Goal: Task Accomplishment & Management: Use online tool/utility

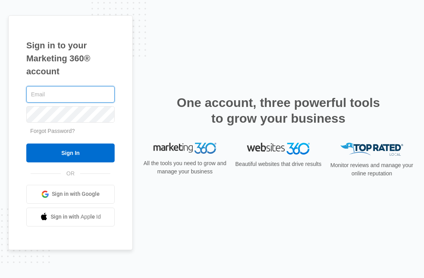
click at [90, 101] on input "text" at bounding box center [70, 94] width 88 height 16
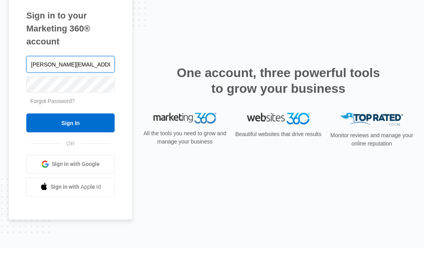
type input "[PERSON_NAME][EMAIL_ADDRESS][DOMAIN_NAME]"
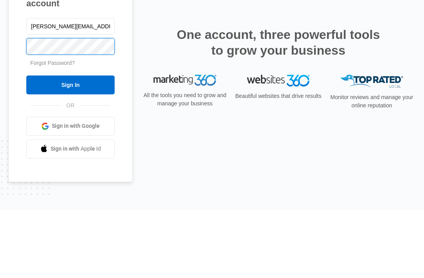
click at [70, 143] on input "Sign In" at bounding box center [70, 152] width 88 height 19
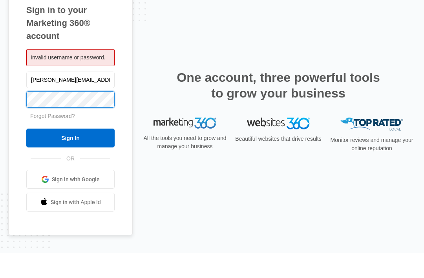
click at [70, 154] on input "Sign In" at bounding box center [70, 163] width 88 height 19
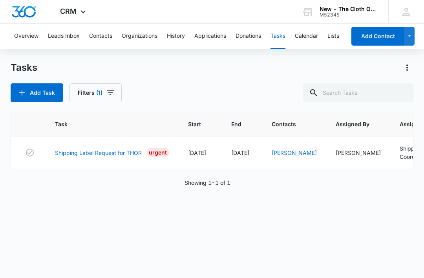
click at [110, 152] on link "Shipping Label Request for THOR" at bounding box center [98, 152] width 87 height 8
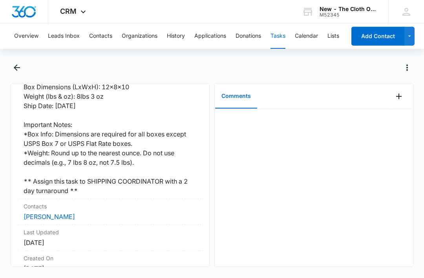
scroll to position [235, 0]
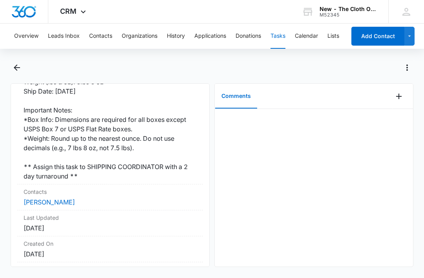
click at [51, 205] on link "Zachary Thor" at bounding box center [49, 202] width 51 height 8
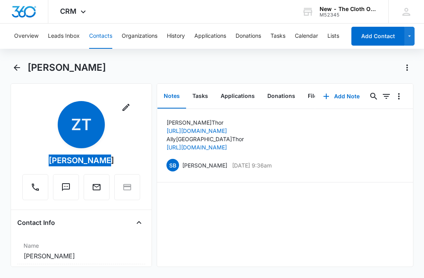
scroll to position [24, 0]
click at [201, 84] on button "Tasks" at bounding box center [200, 96] width 28 height 24
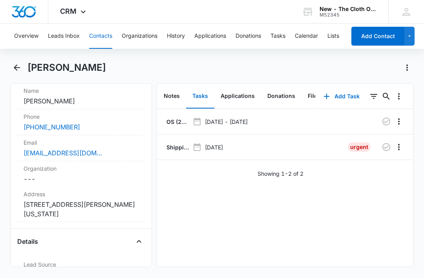
scroll to position [185, 0]
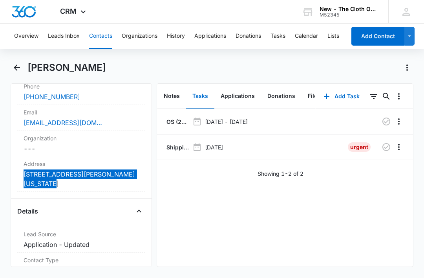
click at [85, 118] on link "zach.thor94@gmail.com" at bounding box center [63, 122] width 79 height 9
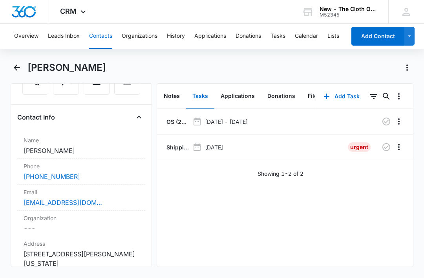
scroll to position [107, 0]
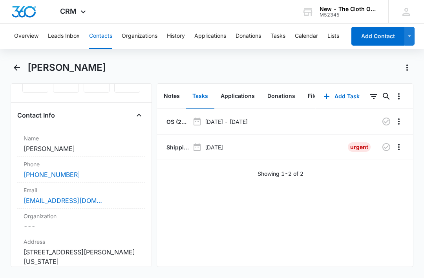
click at [117, 196] on div "zach.thor94@gmail.com" at bounding box center [81, 200] width 115 height 9
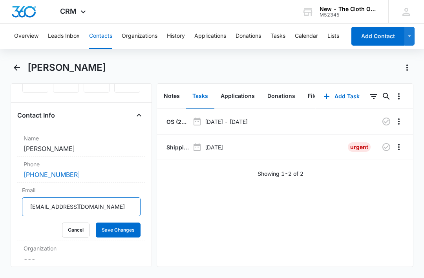
click at [110, 205] on input "zach.thor94@gmail.com" at bounding box center [81, 206] width 119 height 19
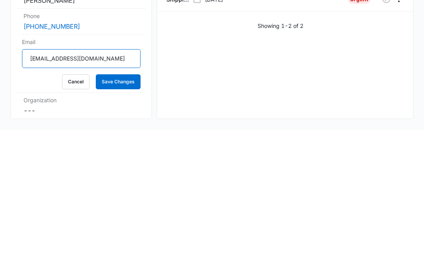
click at [114, 197] on input "zach.thor94@gmail.com" at bounding box center [81, 206] width 119 height 19
click at [75, 222] on button "Cancel" at bounding box center [75, 229] width 27 height 15
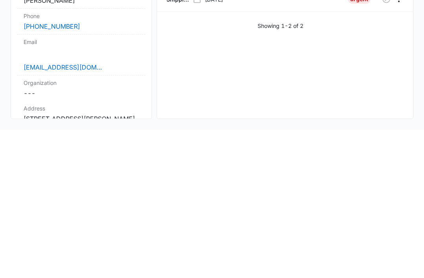
scroll to position [24, 0]
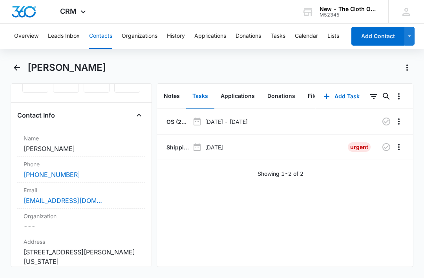
click at [177, 117] on p "OS (20x) - Shipped package for Zachary Thor (zone #3)" at bounding box center [177, 121] width 24 height 8
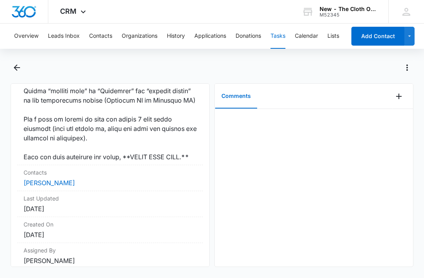
scroll to position [708, 0]
click at [52, 182] on link "Zachary Thor" at bounding box center [49, 183] width 51 height 8
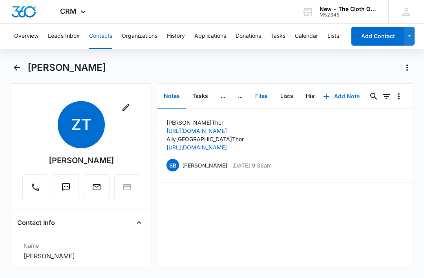
click at [261, 97] on button "Files" at bounding box center [261, 96] width 25 height 24
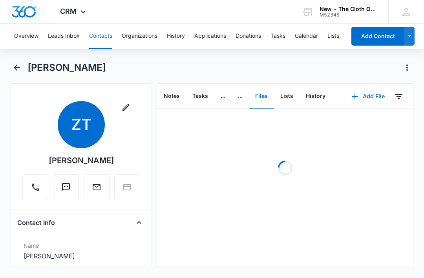
click at [373, 94] on button "Add File" at bounding box center [368, 96] width 49 height 19
click at [359, 122] on div "Upload Files" at bounding box center [357, 121] width 31 height 5
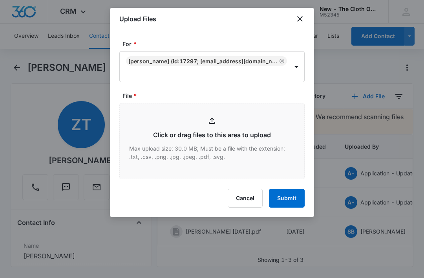
click at [188, 149] on input "File *" at bounding box center [212, 140] width 185 height 75
type input "C:\fakepath\2025-09-13---Zachary-Thor---9434636106194299863429.pdf"
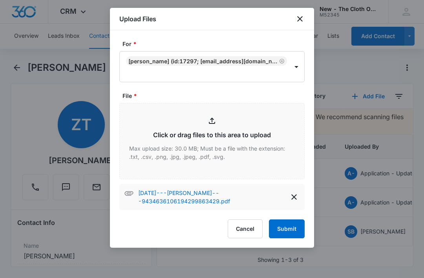
click at [279, 222] on button "Submit" at bounding box center [287, 228] width 36 height 19
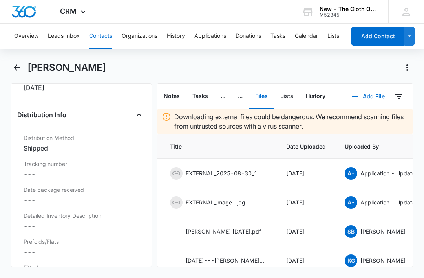
scroll to position [1898, 0]
click at [63, 170] on dd "Cancel Save Changes ---" at bounding box center [81, 172] width 115 height 9
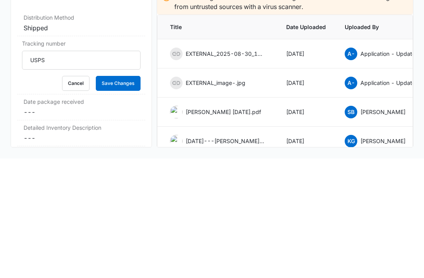
click at [85, 170] on input "USPS" at bounding box center [81, 179] width 119 height 19
click at [79, 170] on input "USPS" at bounding box center [81, 179] width 119 height 19
type input "USPS 9434636106194299863429"
click at [114, 195] on button "Save Changes" at bounding box center [118, 202] width 45 height 15
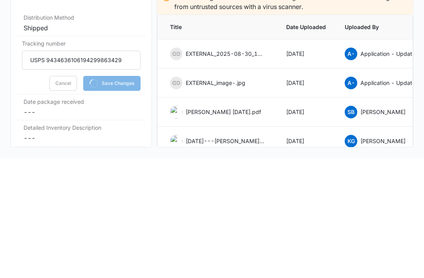
scroll to position [24, 0]
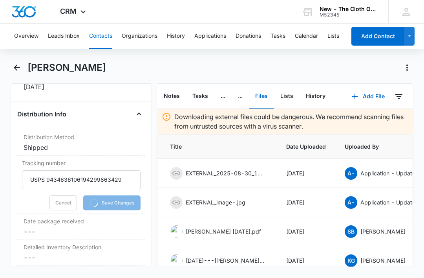
click at [199, 84] on button "Tasks" at bounding box center [200, 96] width 28 height 24
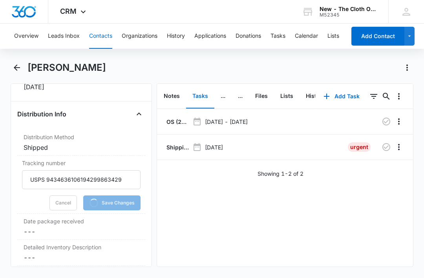
click at [179, 143] on p "Shipping Label Request for THOR" at bounding box center [177, 147] width 24 height 8
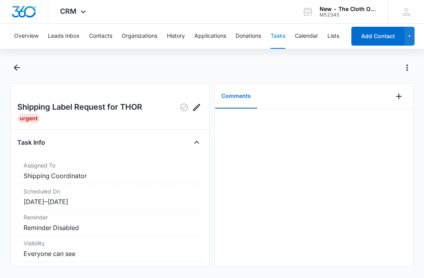
click at [401, 101] on icon "Add Comment" at bounding box center [398, 95] width 9 height 9
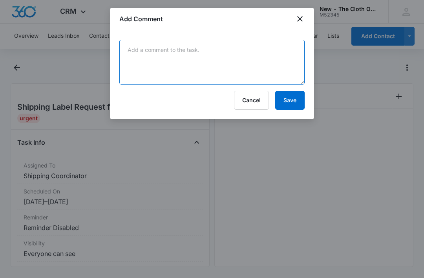
click at [207, 83] on textarea at bounding box center [211, 62] width 185 height 45
click at [209, 62] on textarea at bounding box center [211, 62] width 185 height 45
click at [134, 52] on textarea at bounding box center [211, 62] width 185 height 45
paste textarea "9434636106194299863429"
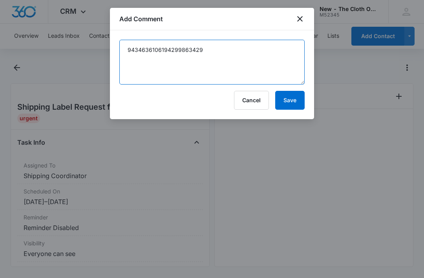
type textarea "9434636106194299863429"
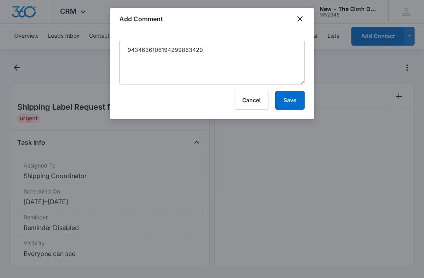
click at [290, 105] on button "Save" at bounding box center [289, 100] width 29 height 19
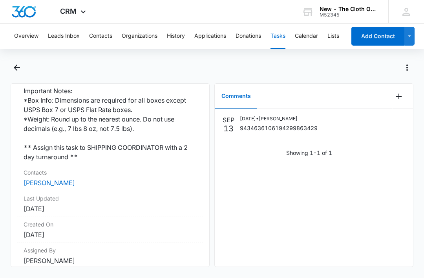
scroll to position [254, 0]
click at [53, 179] on link "Zachary Thor" at bounding box center [49, 183] width 51 height 8
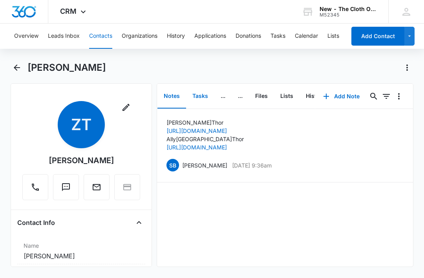
click at [199, 91] on button "Tasks" at bounding box center [200, 96] width 28 height 24
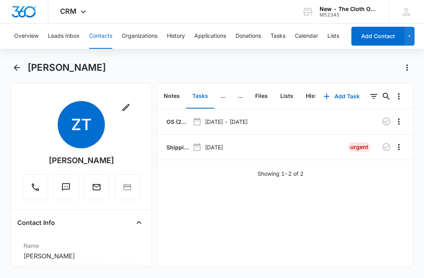
click at [388, 146] on icon "button" at bounding box center [386, 146] width 9 height 9
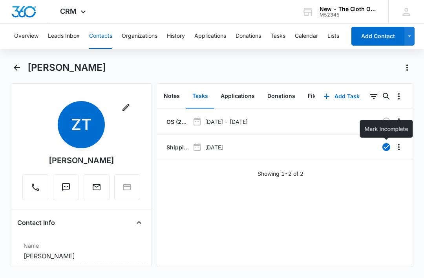
click at [282, 38] on button "Tasks" at bounding box center [278, 36] width 15 height 25
